Goal: Browse casually

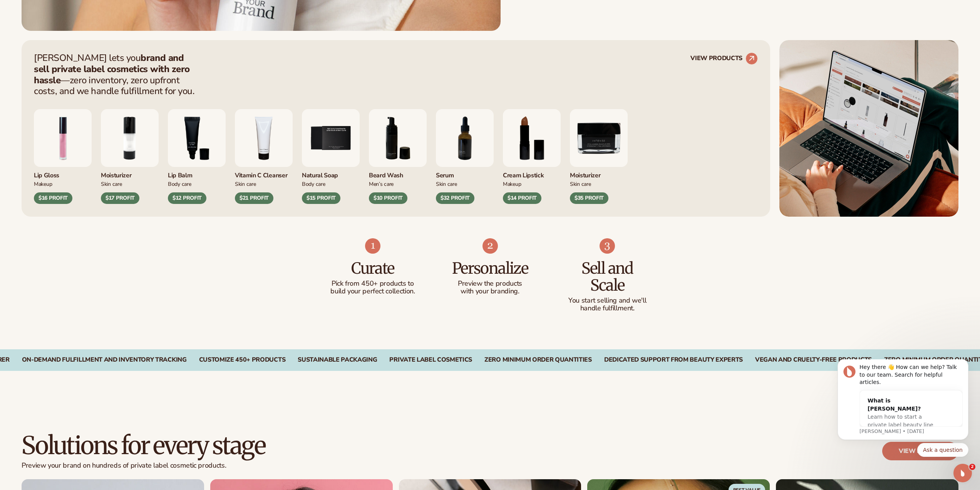
scroll to position [501, 0]
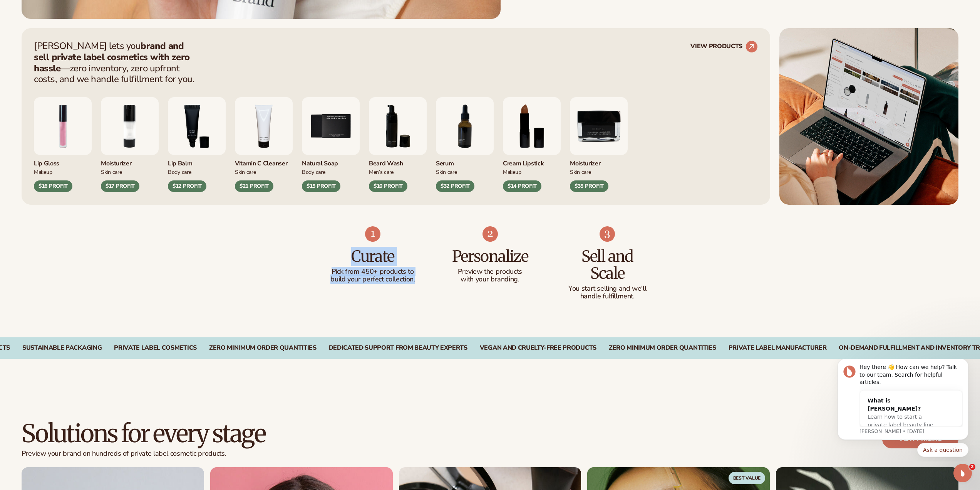
drag, startPoint x: 374, startPoint y: 262, endPoint x: 416, endPoint y: 285, distance: 48.4
click at [416, 285] on ul "Curate Pick from 450+ products to build your perfect collection. Personalize Pr…" at bounding box center [490, 263] width 321 height 74
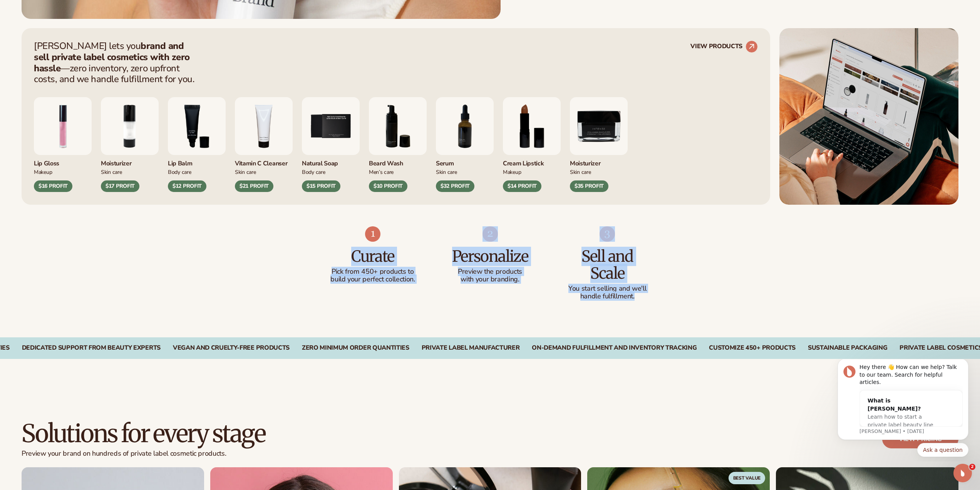
drag, startPoint x: 352, startPoint y: 252, endPoint x: 635, endPoint y: 296, distance: 286.2
click at [635, 296] on ul "Curate Pick from 450+ products to build your perfect collection. Personalize Pr…" at bounding box center [490, 263] width 321 height 74
click at [492, 309] on div "Curate Pick from 450+ products to build your perfect collection. Personalize Pr…" at bounding box center [490, 271] width 980 height 133
